Goal: Information Seeking & Learning: Compare options

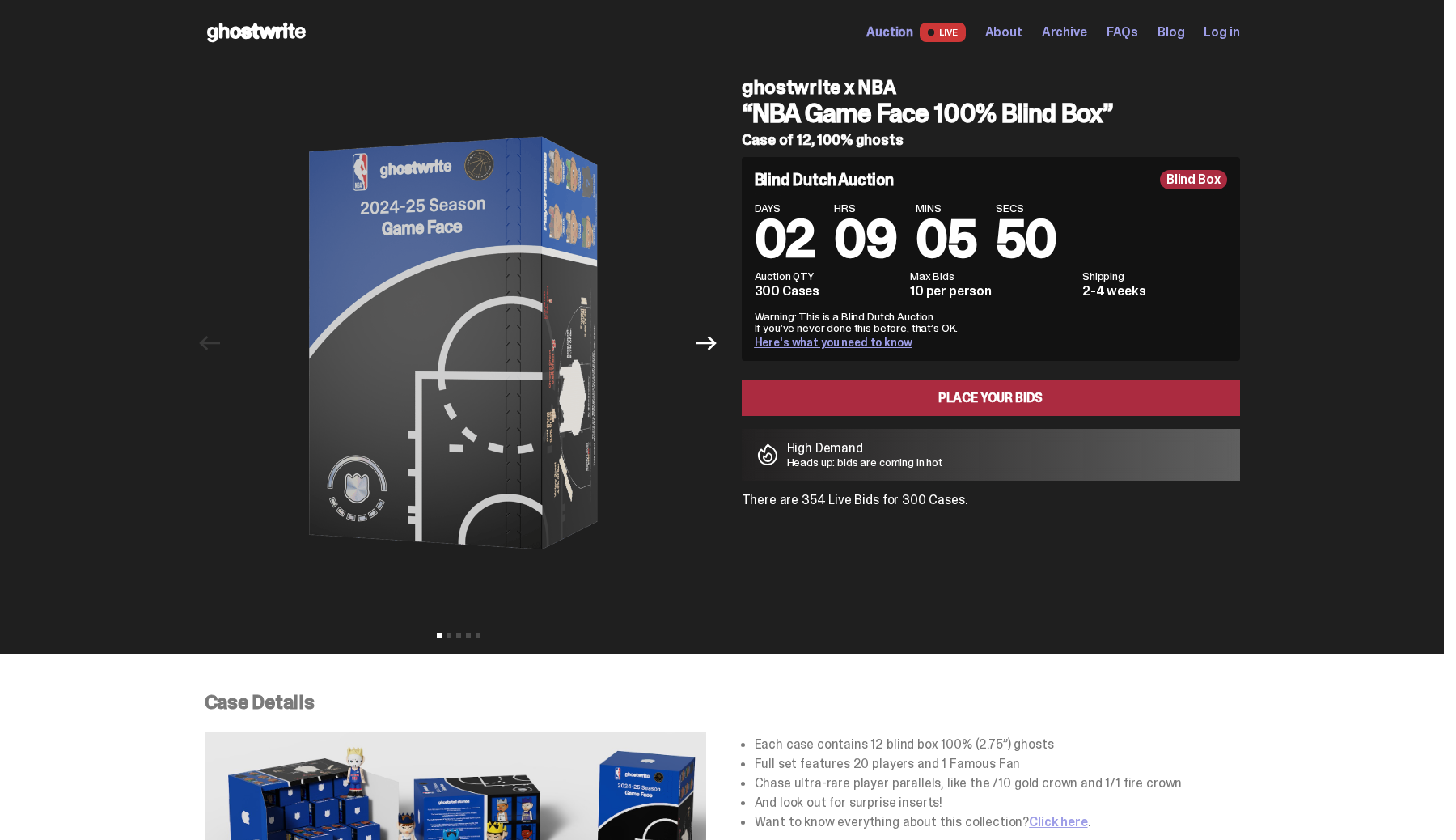
click at [271, 32] on use at bounding box center [256, 32] width 99 height 20
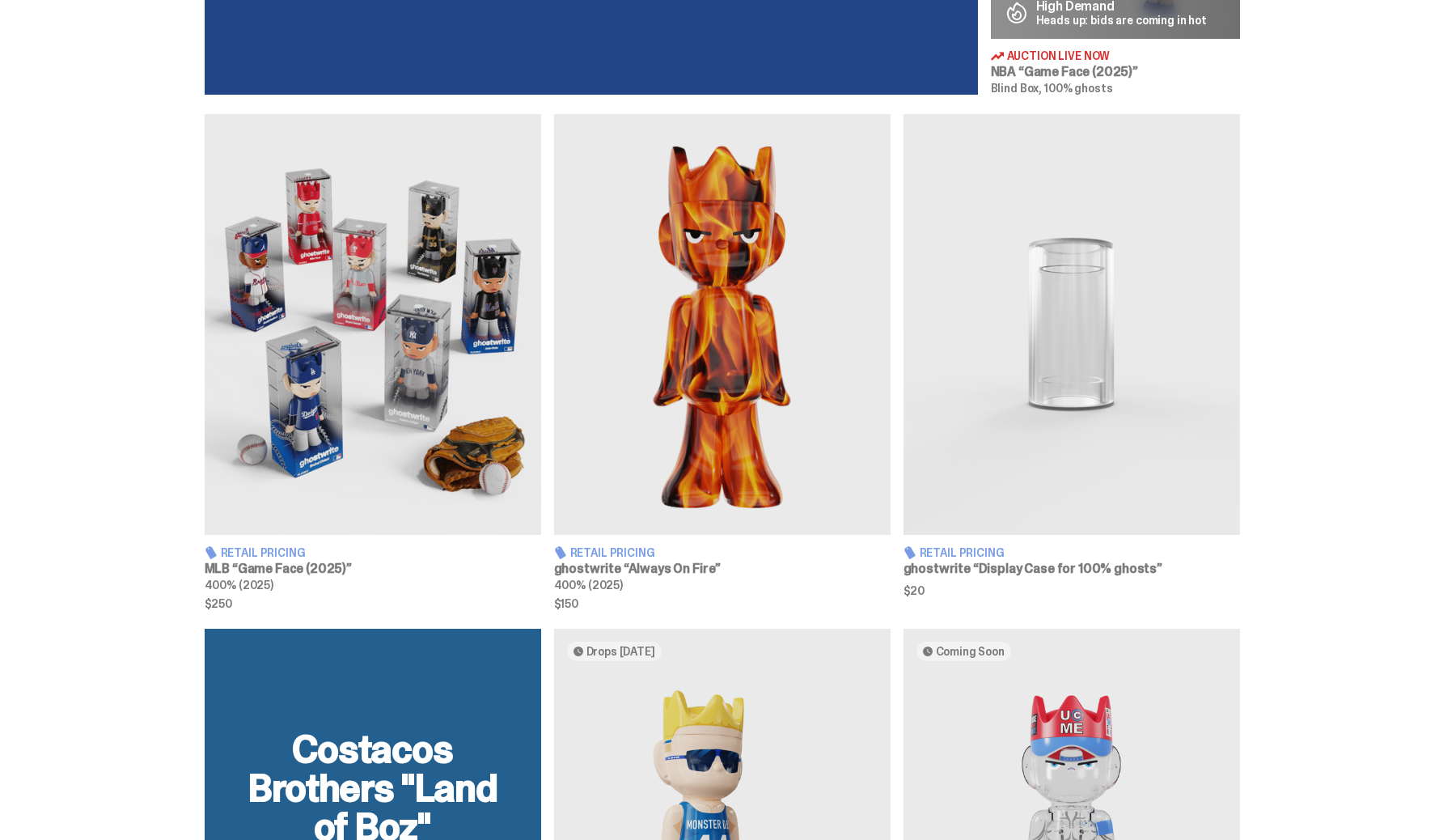
scroll to position [1010, 0]
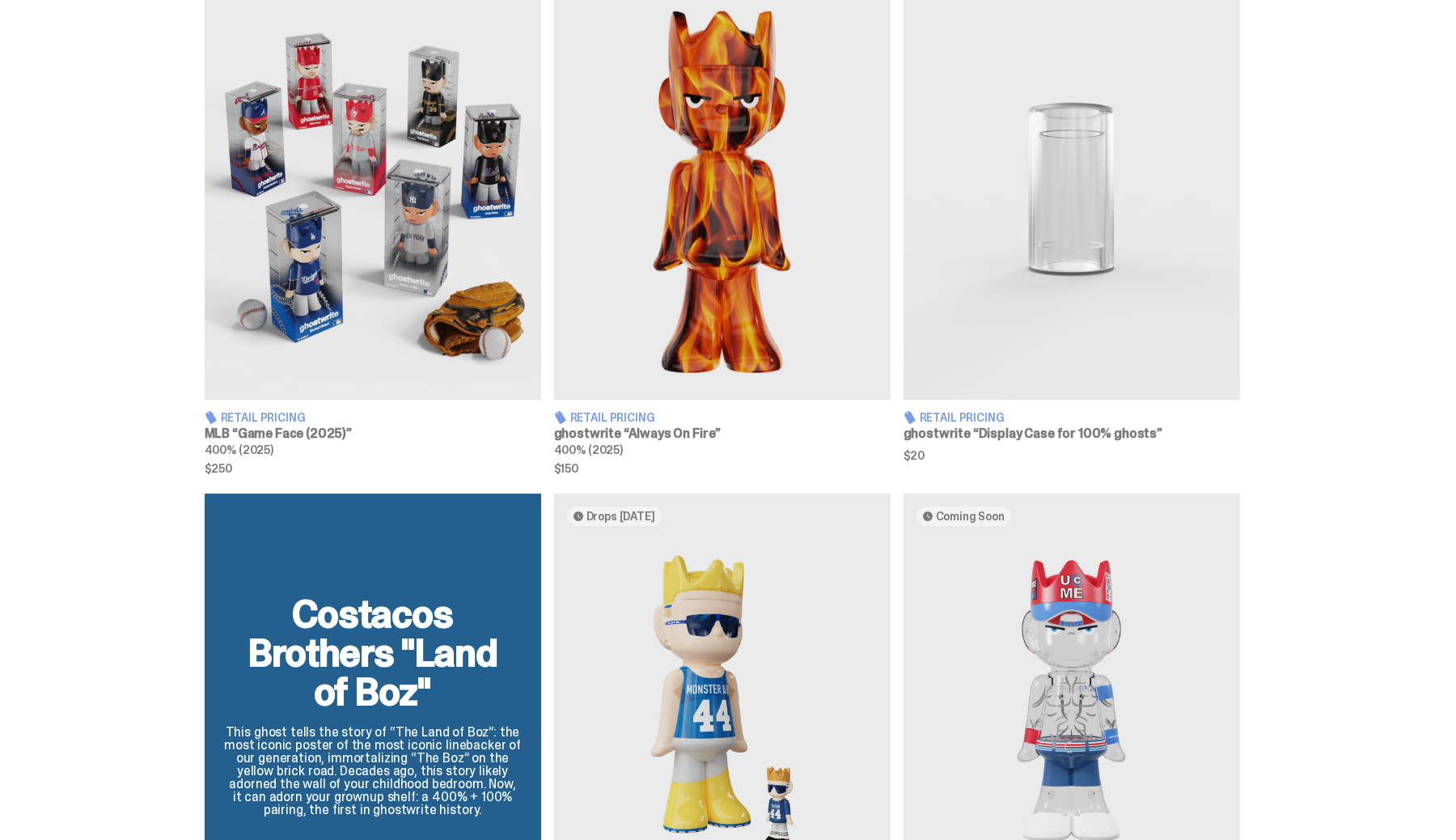
click at [347, 428] on h3 "MLB “Game Face (2025)”" at bounding box center [373, 434] width 337 height 13
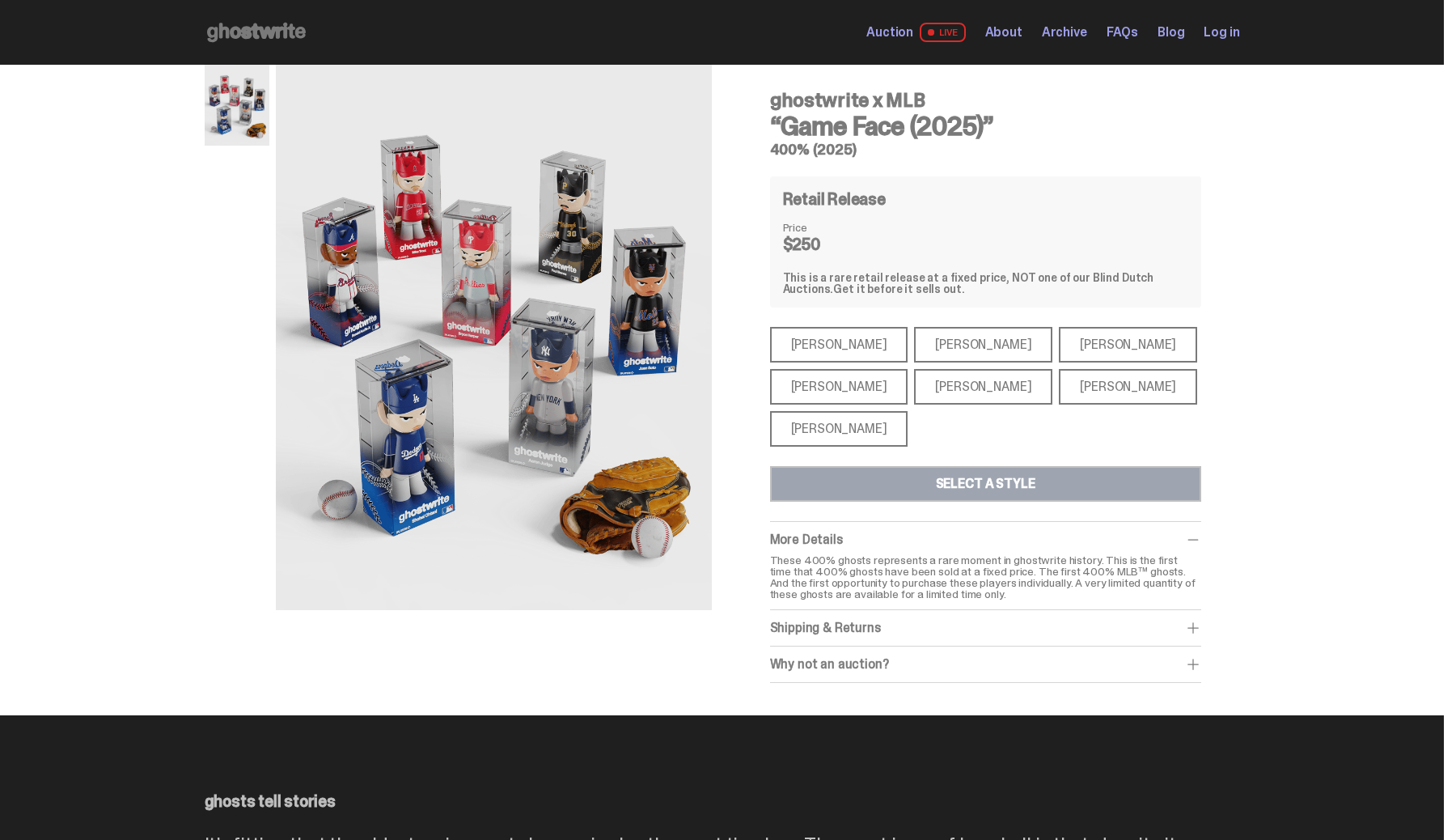
click at [867, 396] on div "[PERSON_NAME]" at bounding box center [840, 387] width 139 height 36
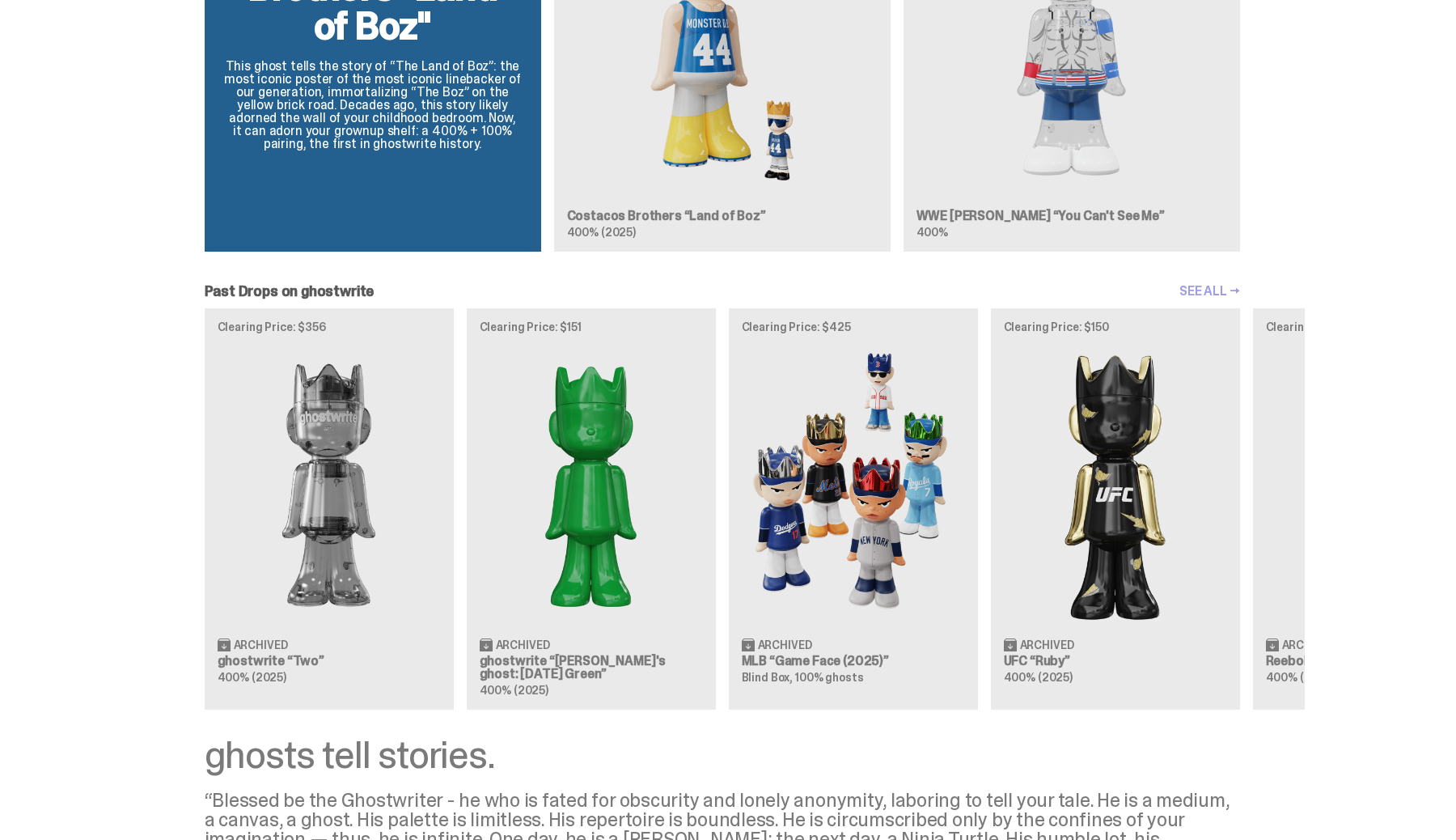
scroll to position [1674, 0]
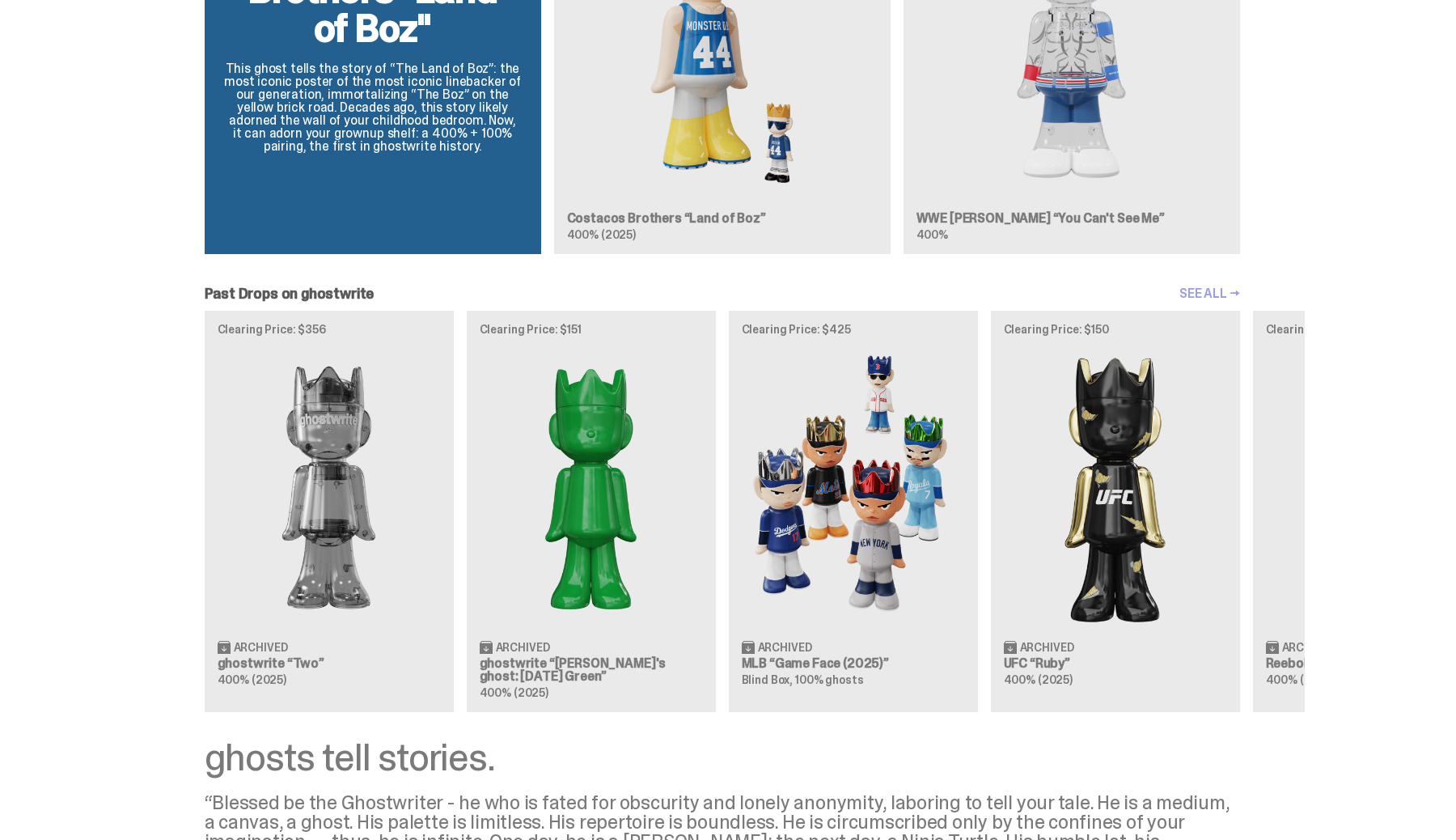
click at [856, 454] on div "Clearing Price: $356 Archived ghostwrite “Two” 400% (2025) Clearing Price: $151…" at bounding box center [722, 511] width 1164 height 402
